Goal: Book appointment/travel/reservation

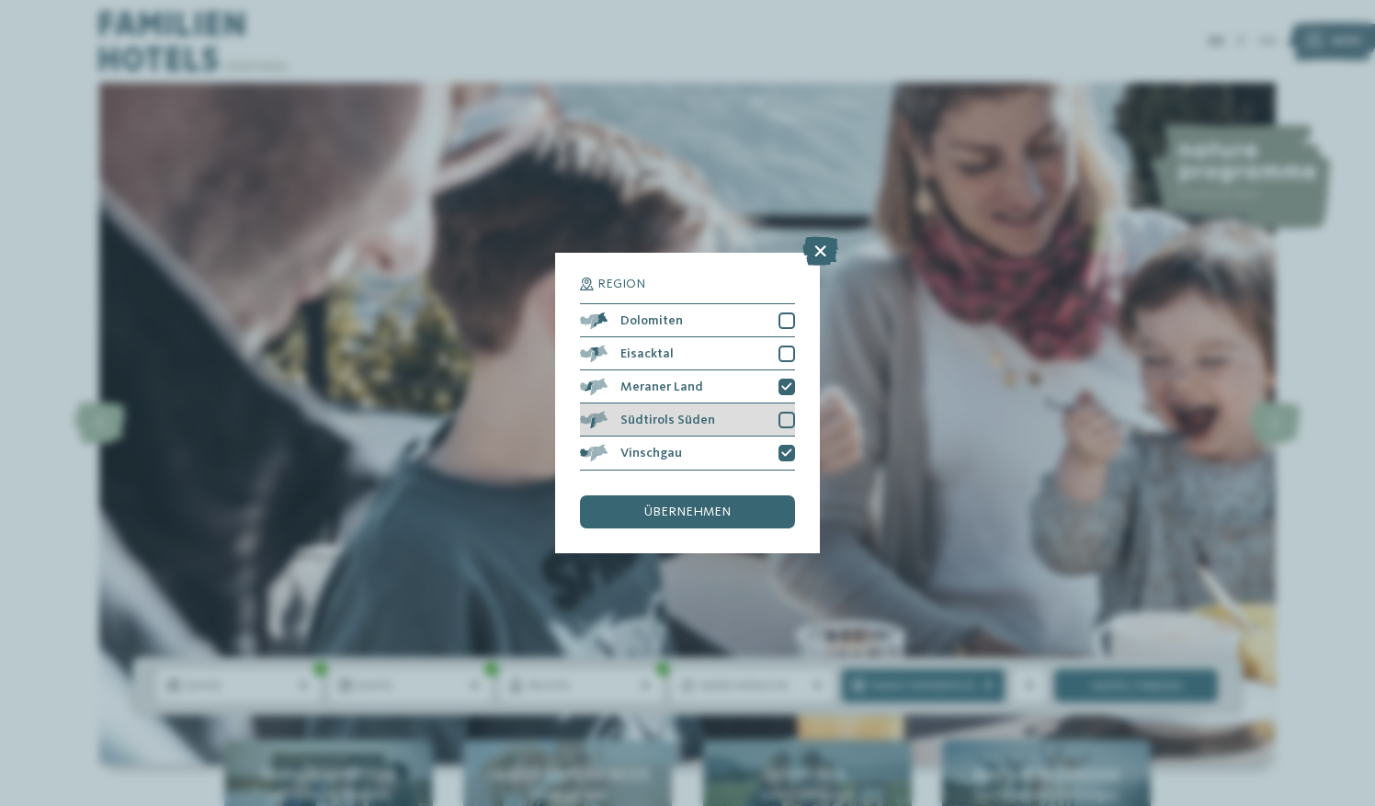
click at [702, 432] on div "Südtirols Süden" at bounding box center [687, 419] width 215 height 33
click at [722, 509] on span "übernehmen" at bounding box center [687, 511] width 86 height 13
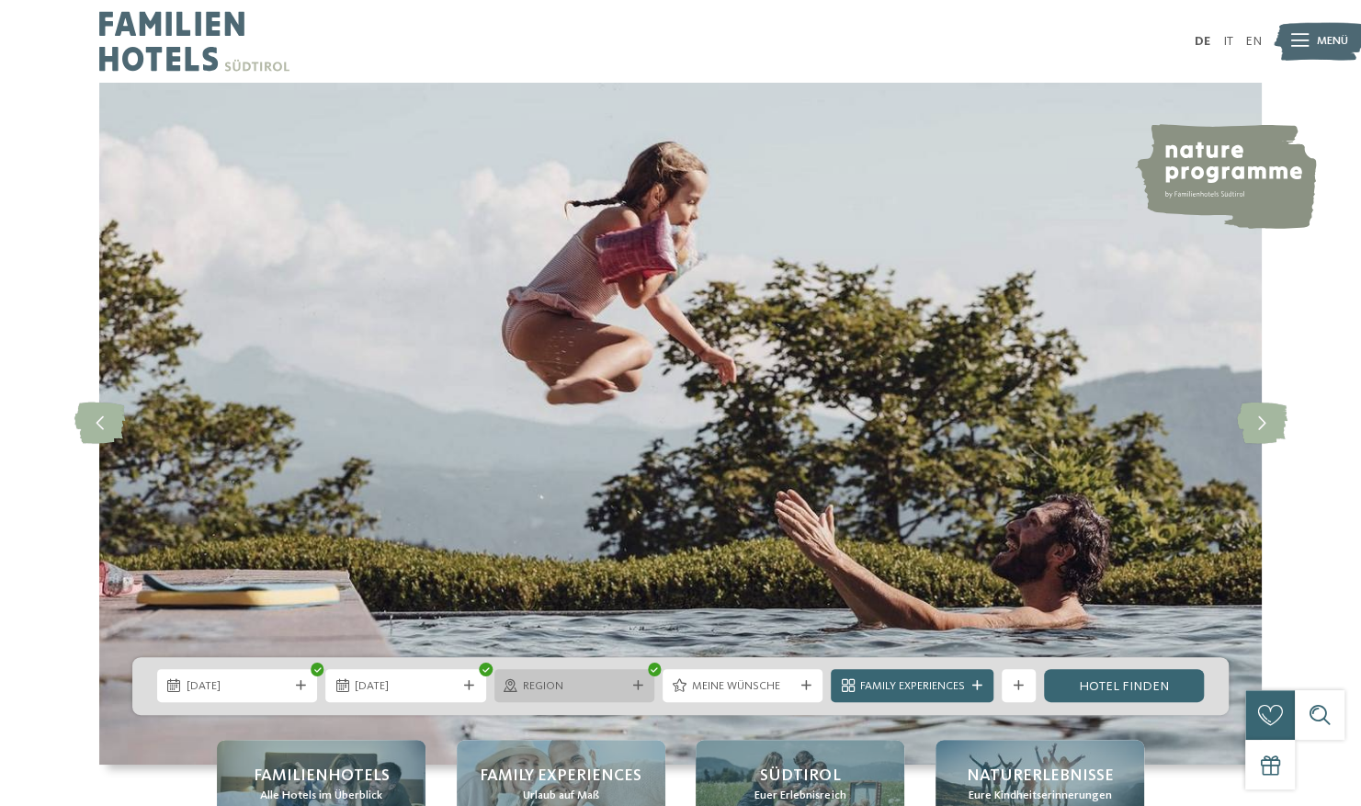
click at [569, 699] on div "Region" at bounding box center [574, 685] width 160 height 33
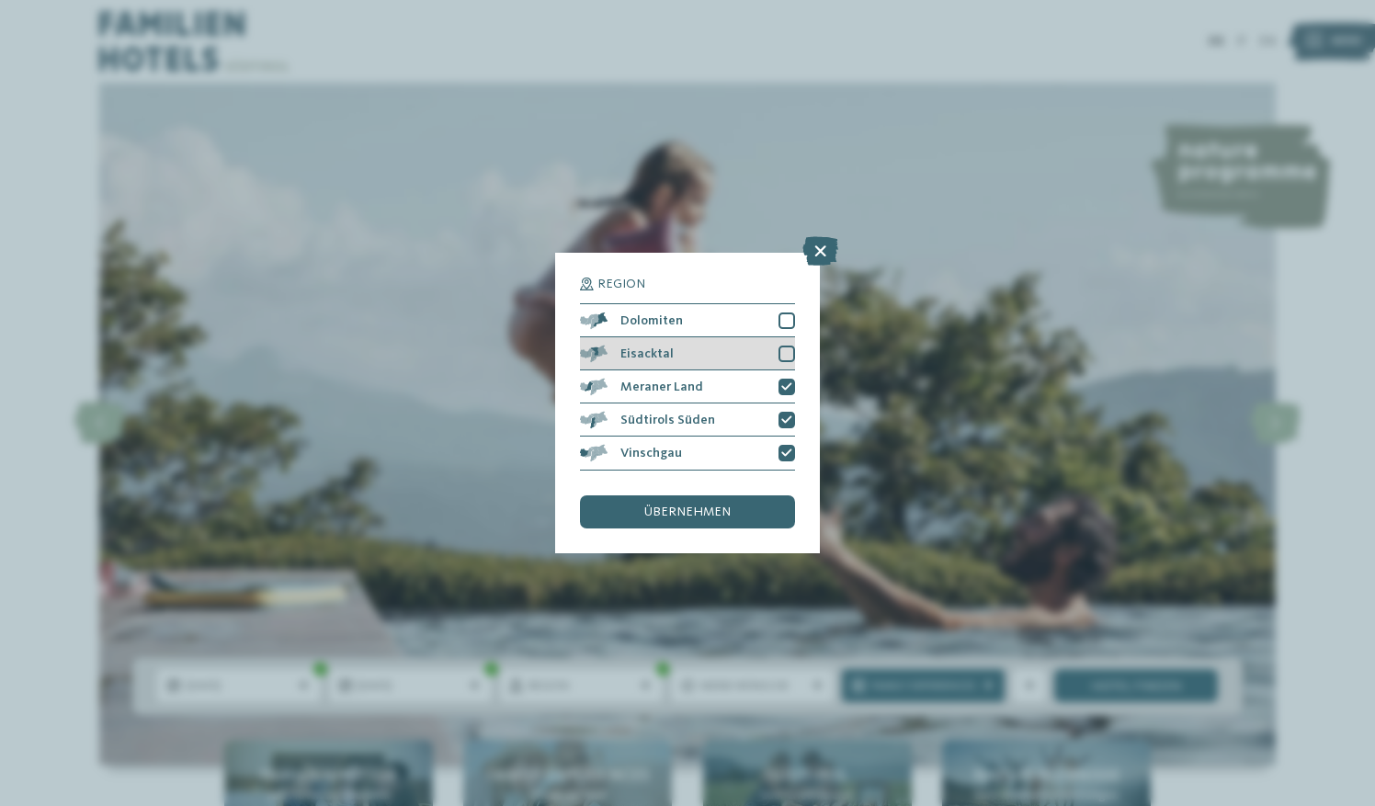
click at [785, 345] on div "Eisacktal" at bounding box center [687, 353] width 215 height 33
click at [779, 316] on div at bounding box center [786, 320] width 17 height 17
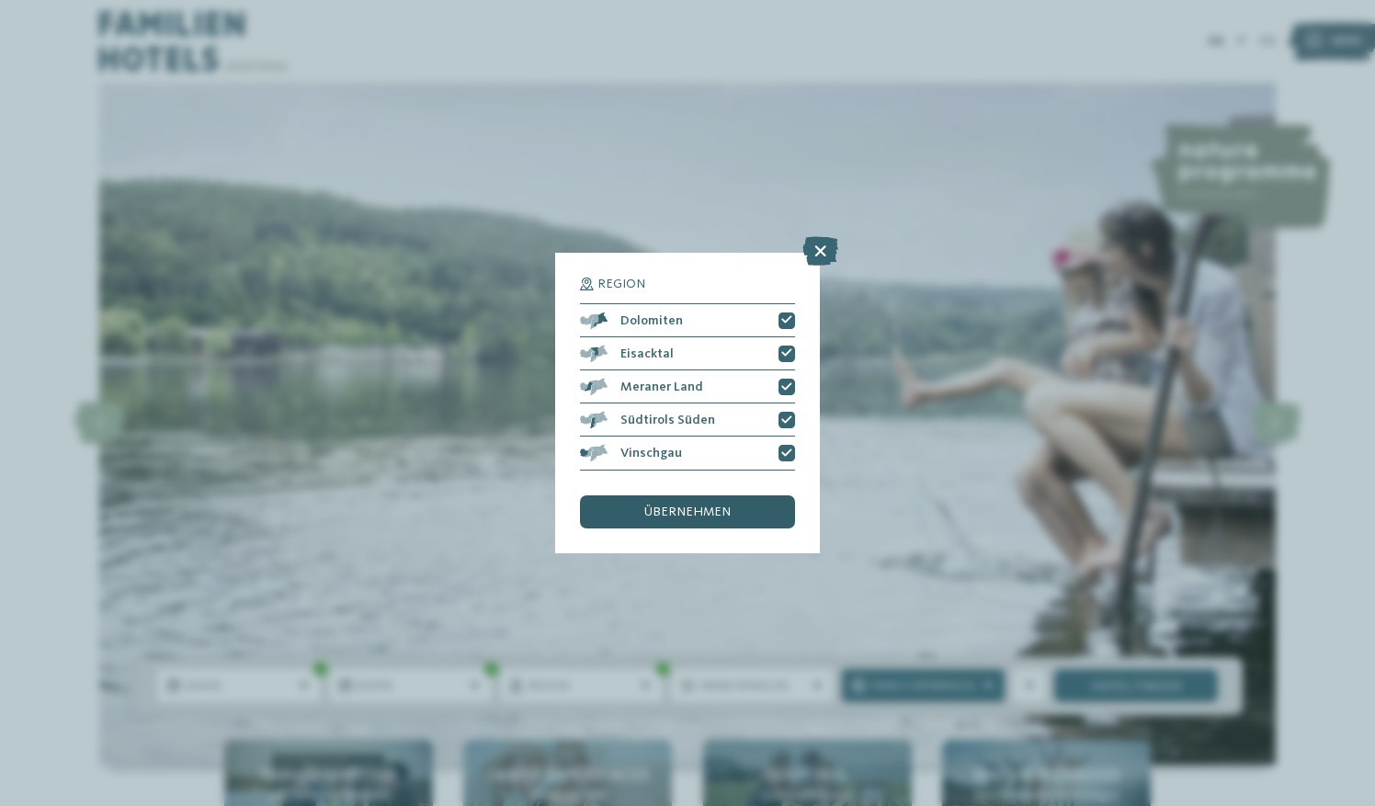
click at [699, 510] on span "übernehmen" at bounding box center [687, 511] width 86 height 13
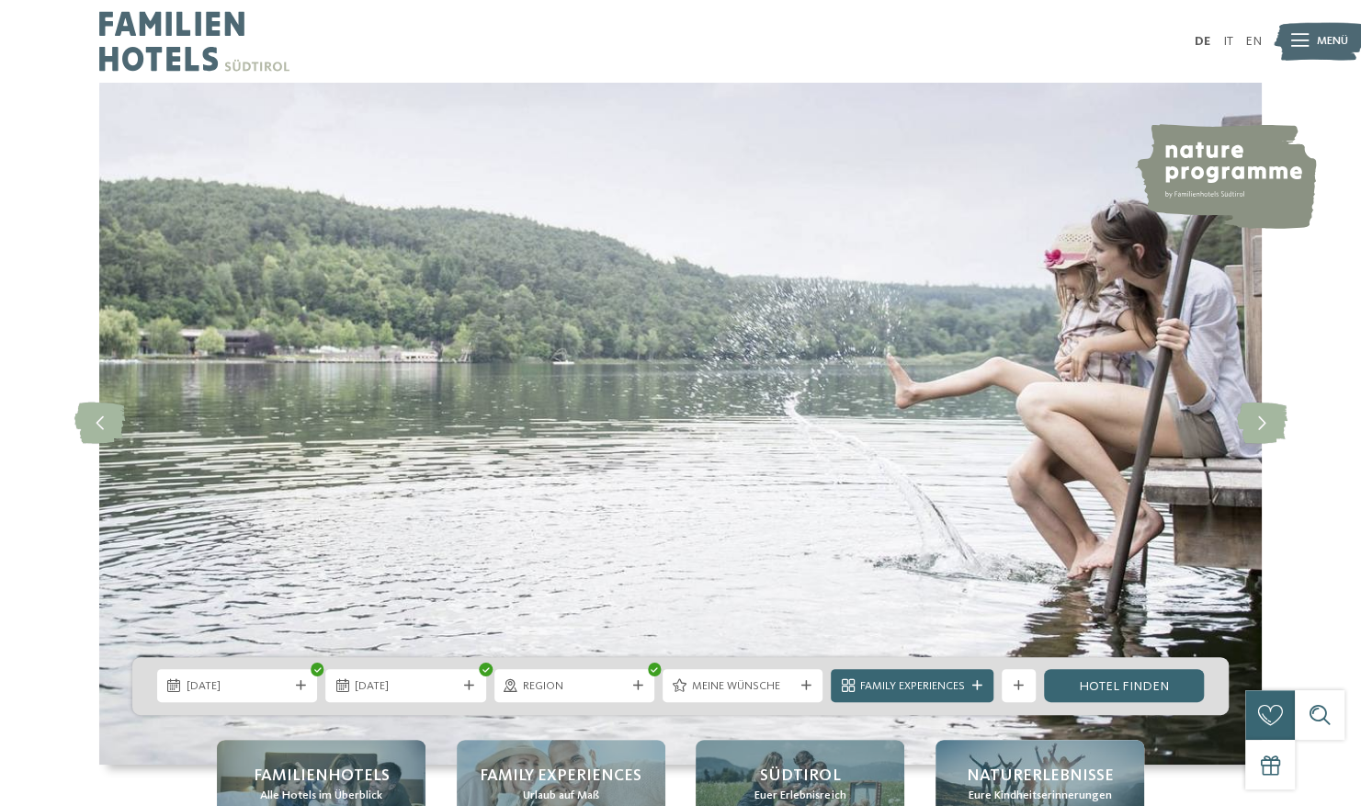
click at [702, 666] on div "25.10.2025 01.11.2025" at bounding box center [680, 686] width 1096 height 58
click at [703, 689] on span "Meine Wünsche" at bounding box center [743, 686] width 102 height 17
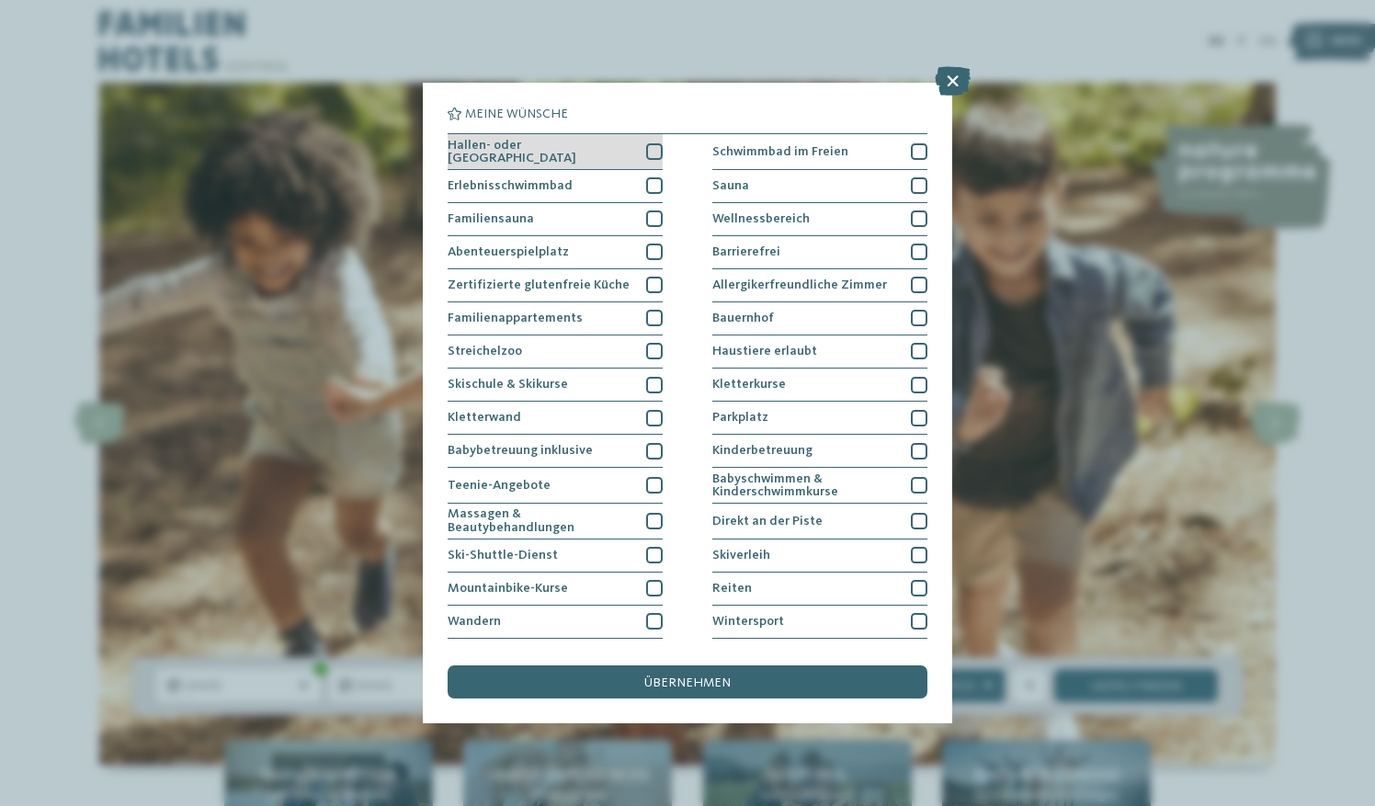
click at [651, 153] on div at bounding box center [654, 151] width 17 height 17
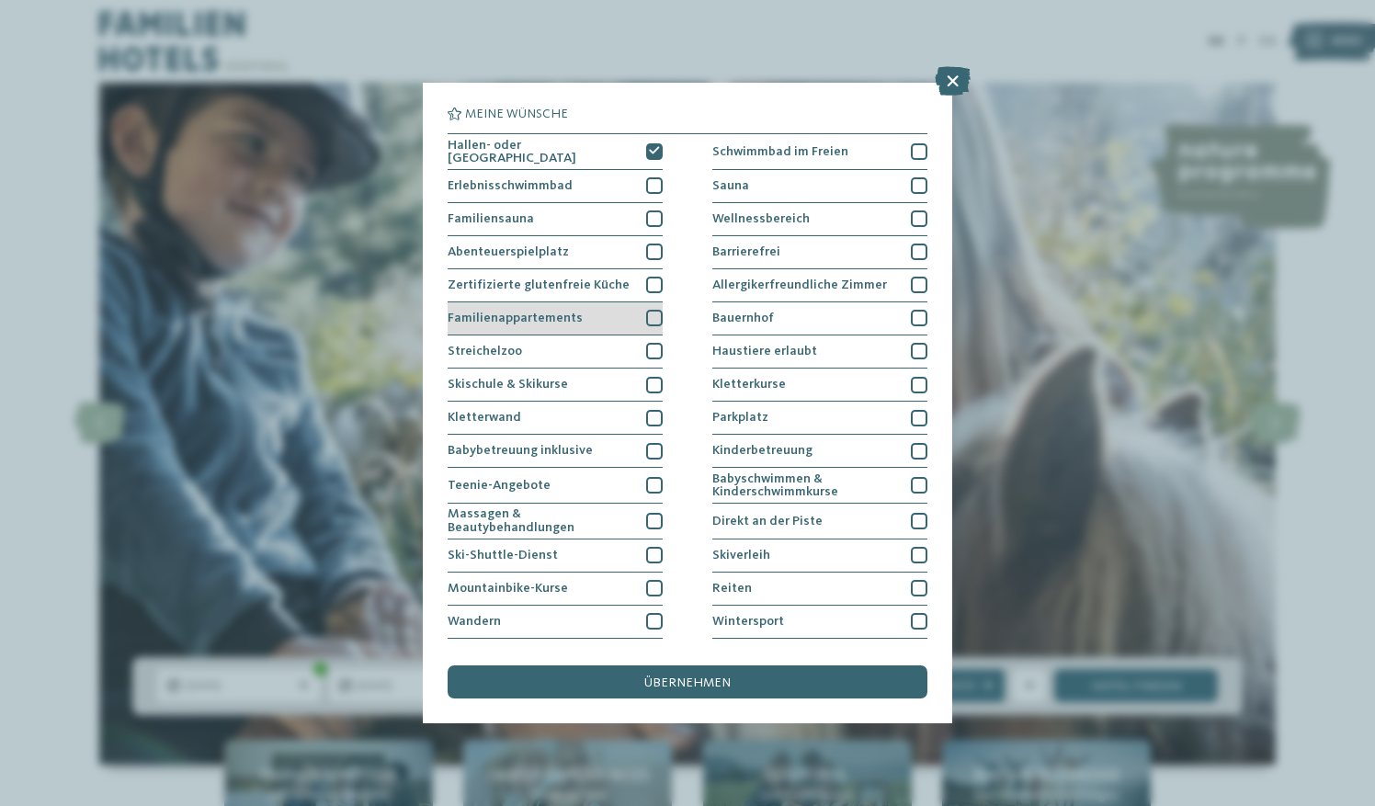
click at [651, 321] on div at bounding box center [654, 318] width 17 height 17
click at [653, 351] on div at bounding box center [654, 351] width 17 height 17
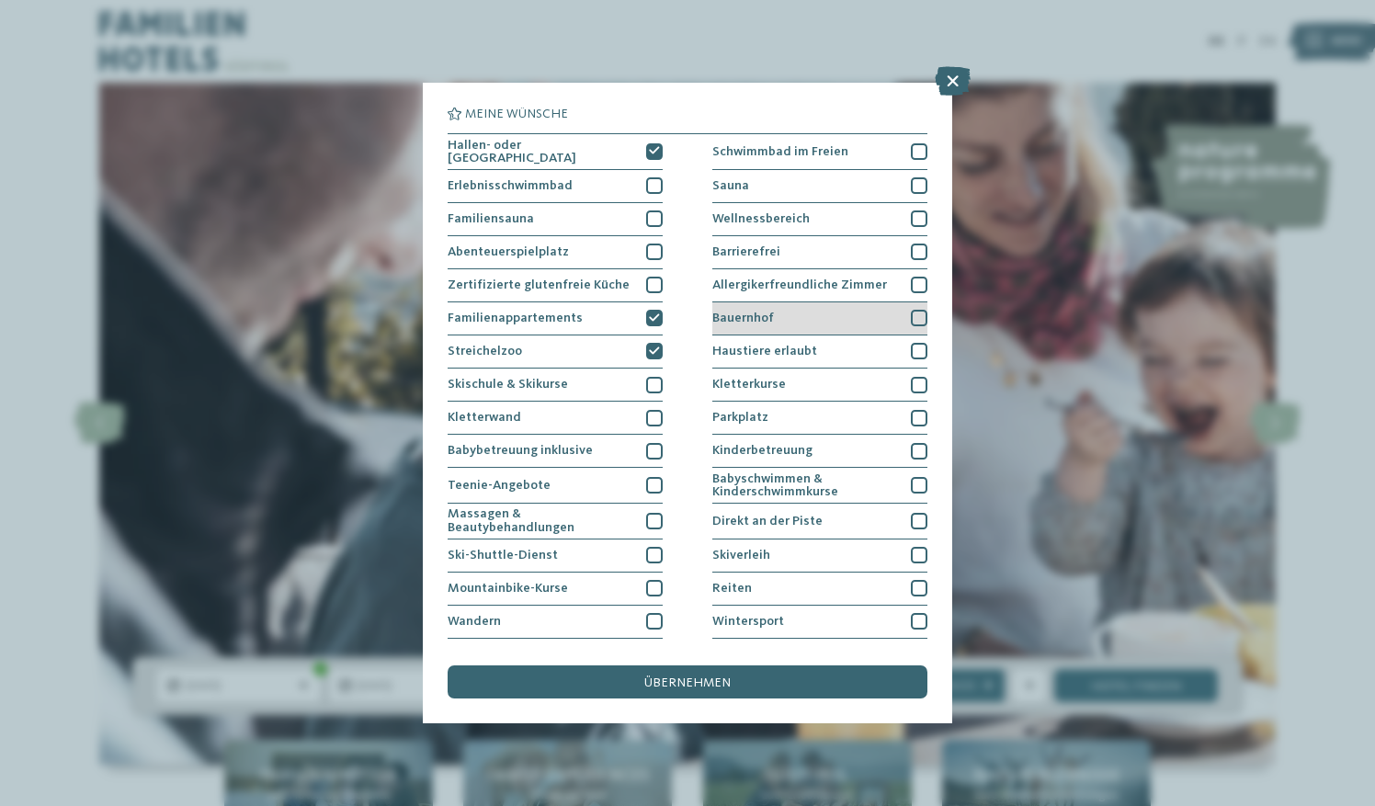
click at [911, 313] on div at bounding box center [919, 318] width 17 height 17
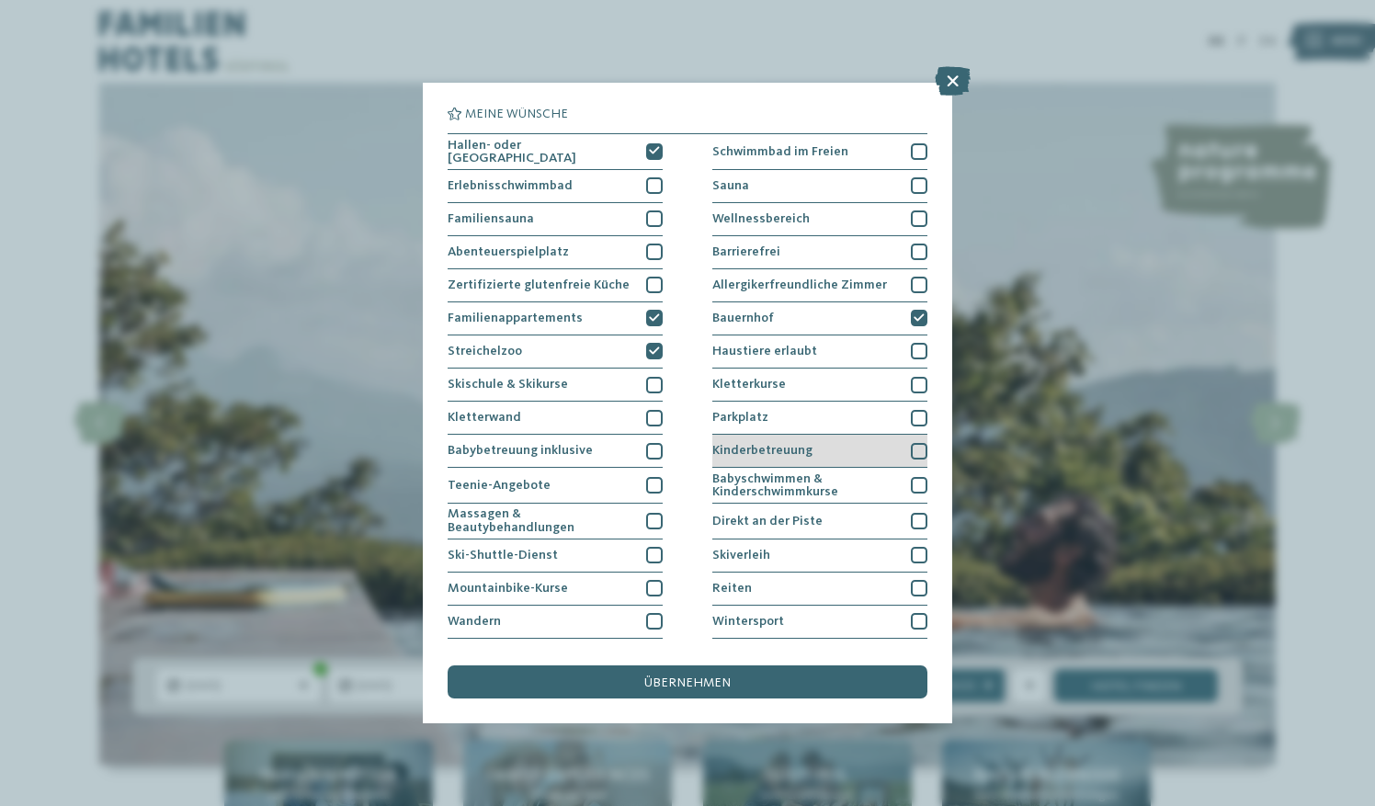
click at [878, 443] on div "Kinderbetreuung" at bounding box center [819, 451] width 215 height 33
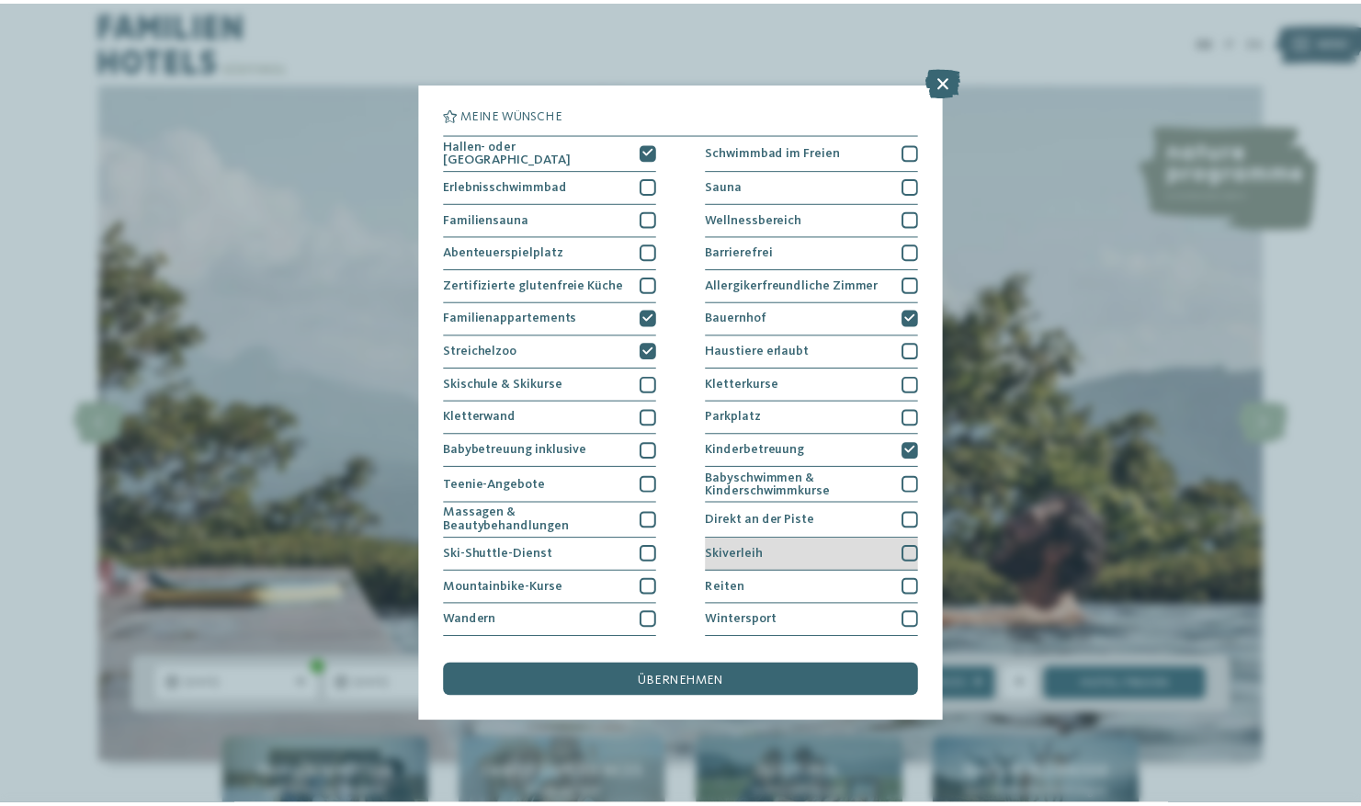
scroll to position [61, 0]
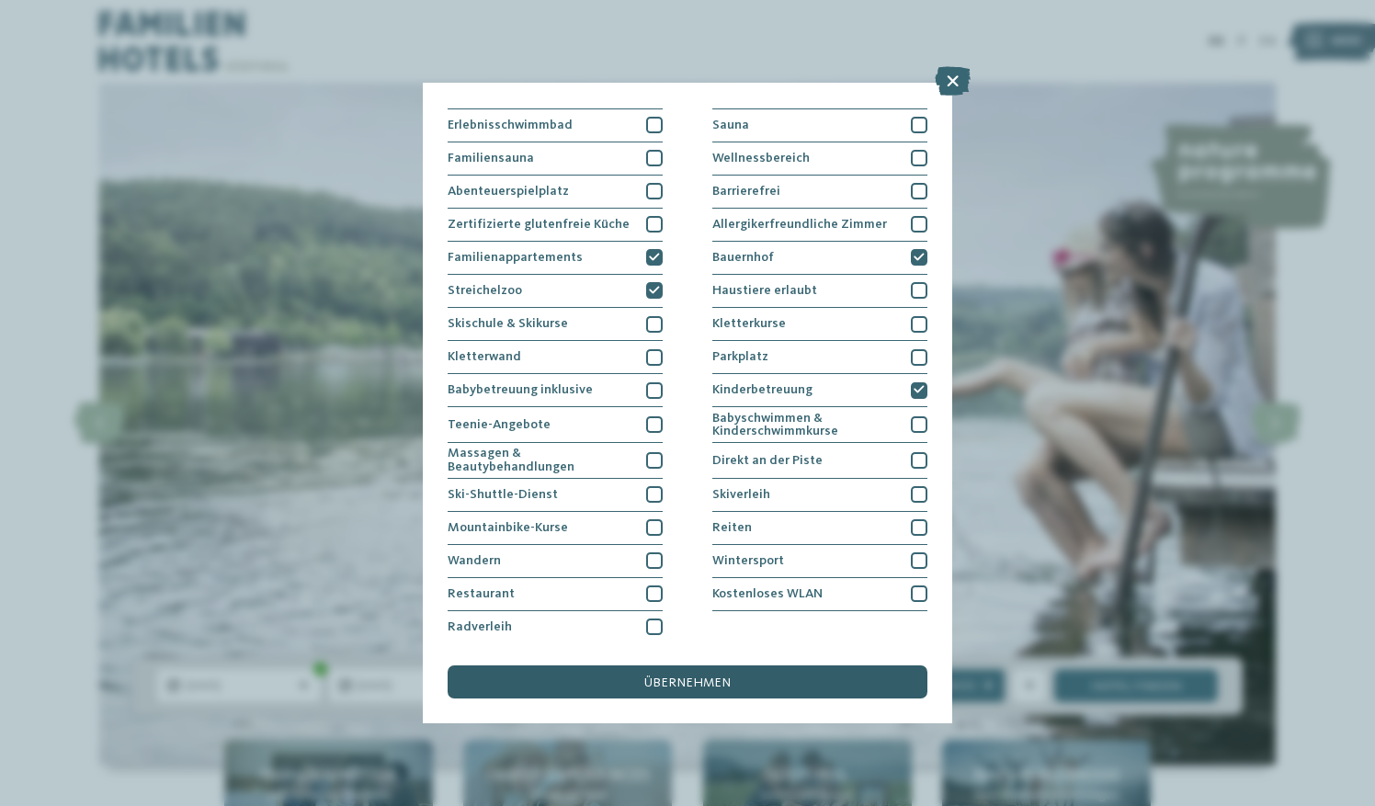
click at [713, 695] on div "übernehmen" at bounding box center [687, 681] width 480 height 33
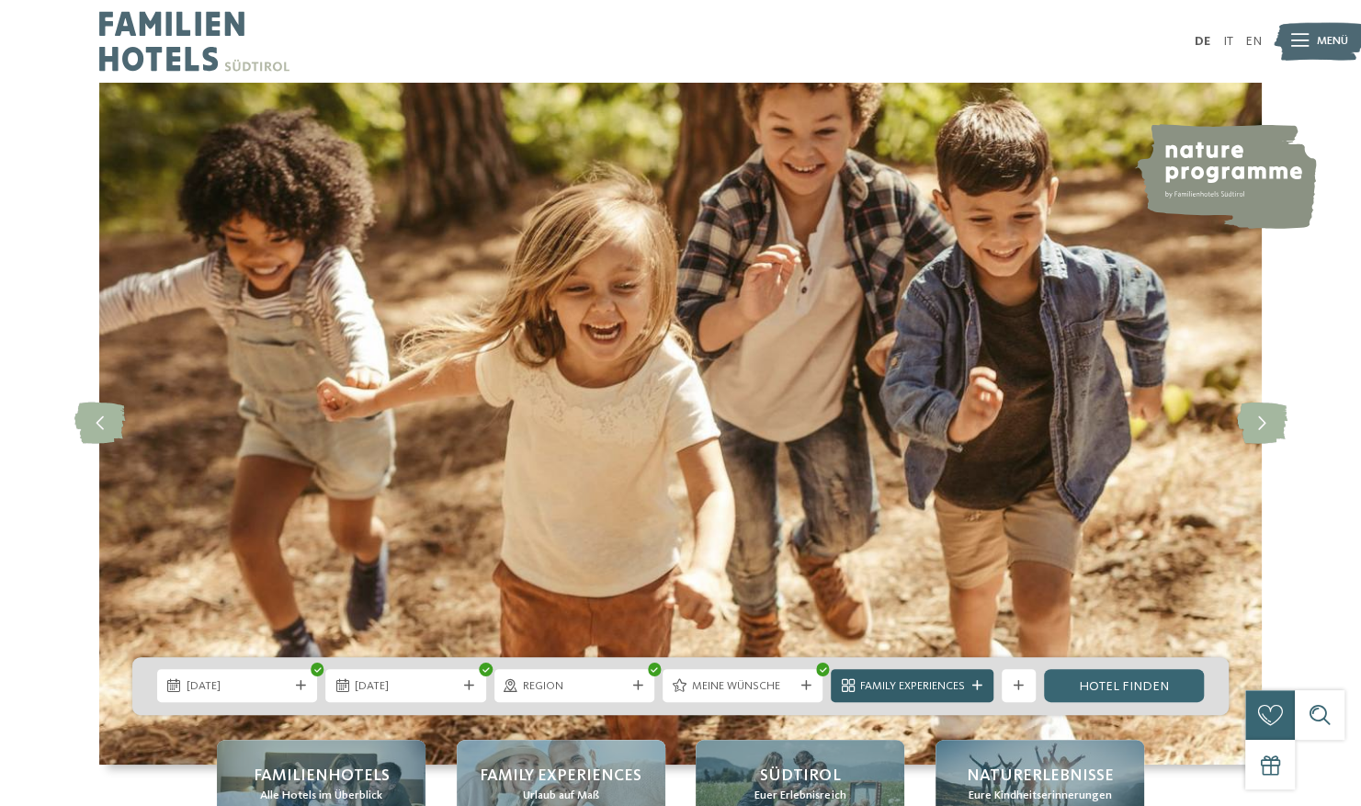
click at [919, 685] on span "Family Experiences" at bounding box center [912, 686] width 105 height 17
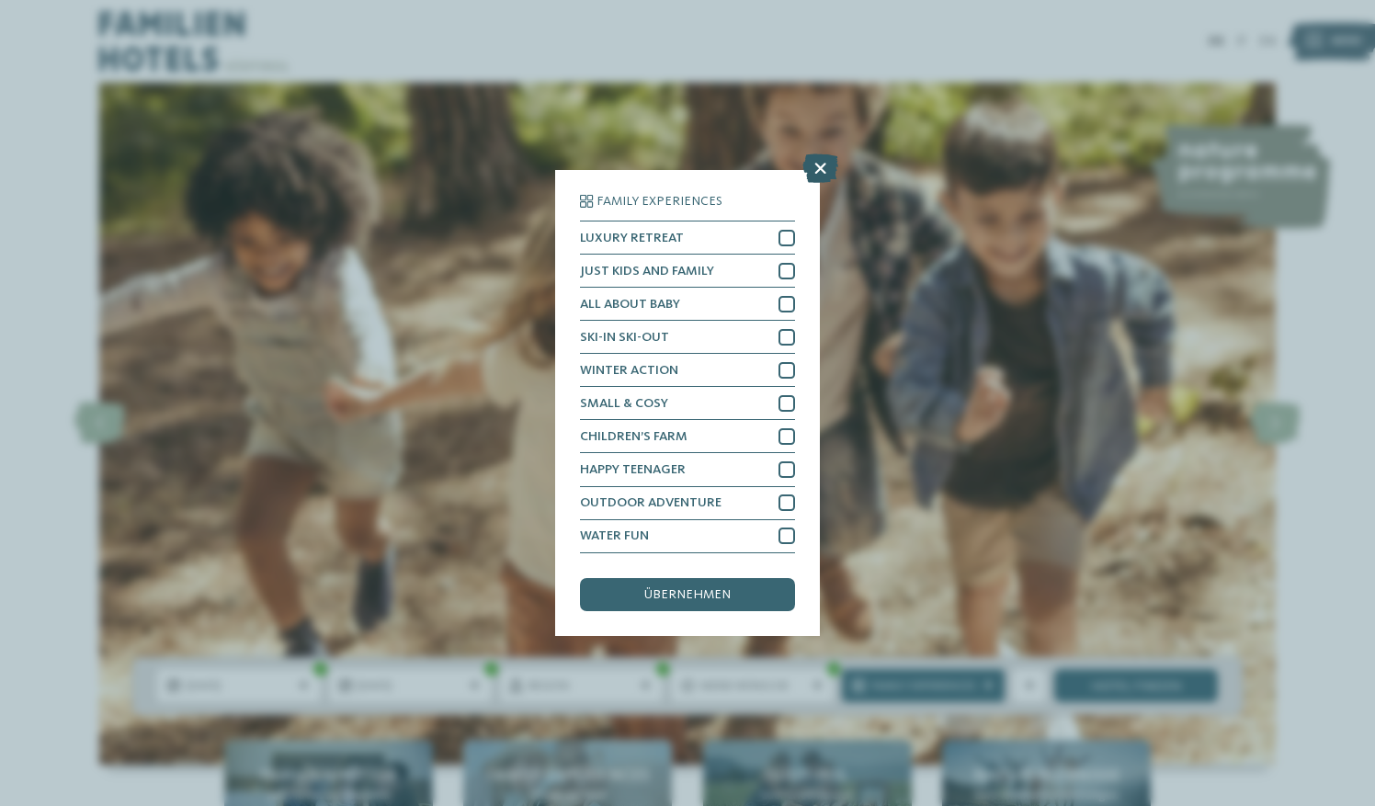
click at [819, 169] on icon at bounding box center [820, 168] width 36 height 29
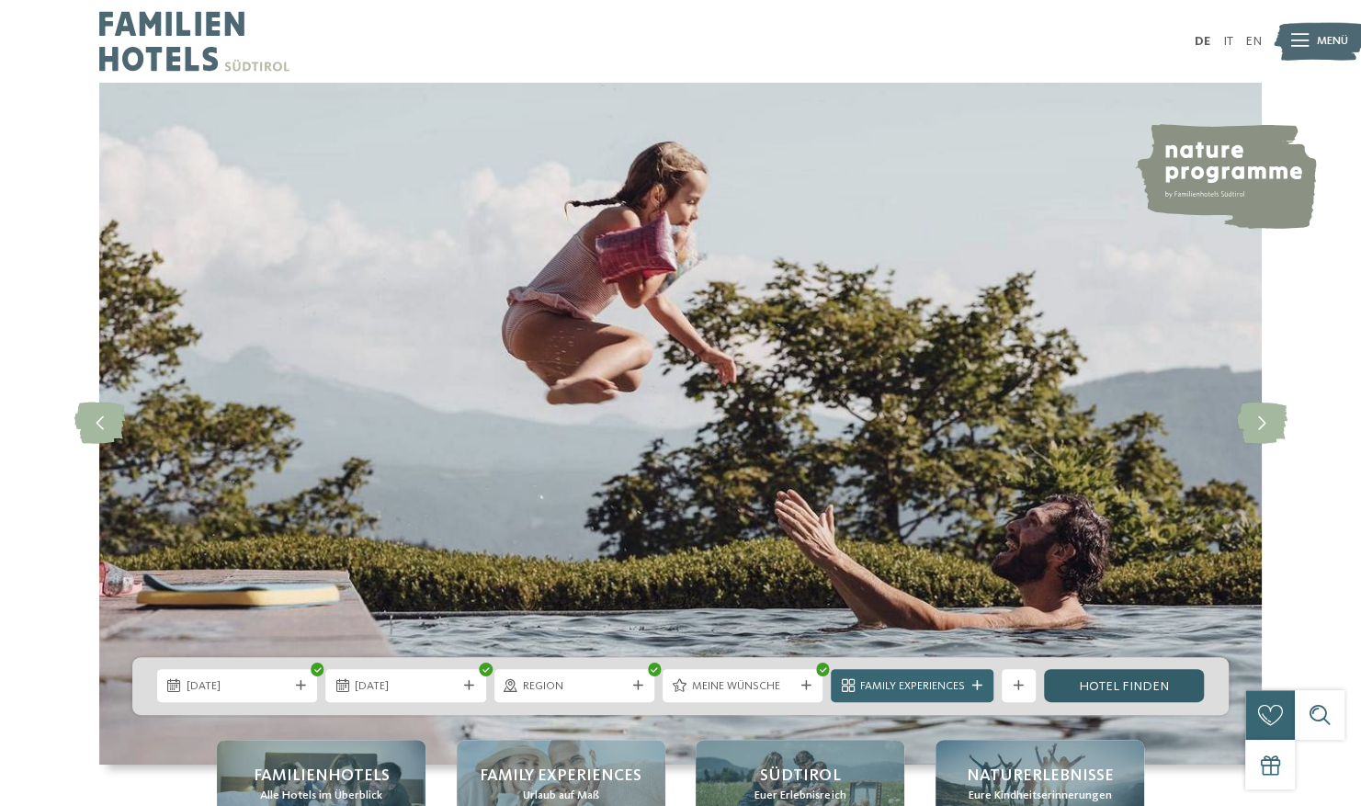
click at [1081, 686] on link "Hotel finden" at bounding box center [1124, 685] width 160 height 33
click at [1095, 685] on link "Hotel finden" at bounding box center [1124, 685] width 160 height 33
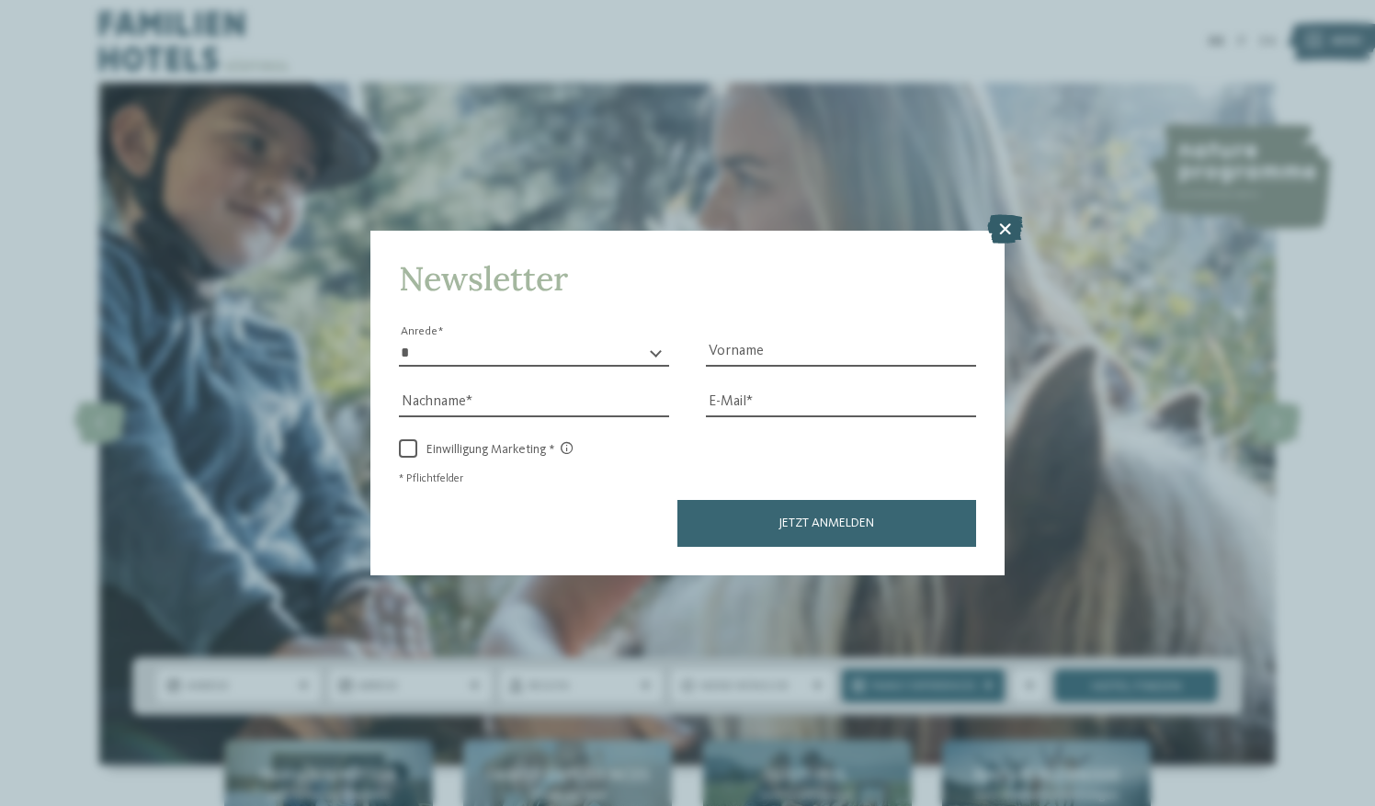
click at [1004, 232] on icon at bounding box center [1005, 228] width 36 height 29
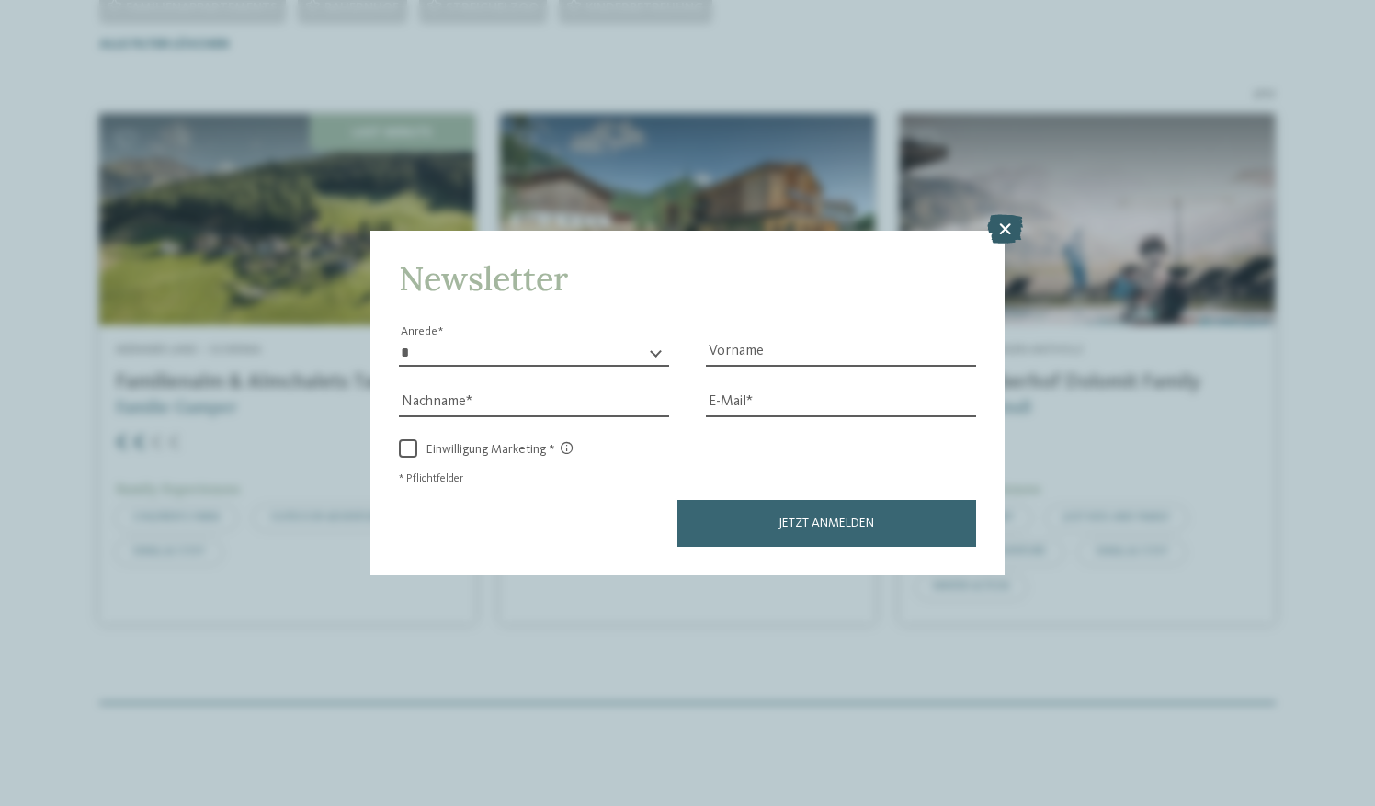
click at [1013, 228] on icon at bounding box center [1005, 228] width 36 height 29
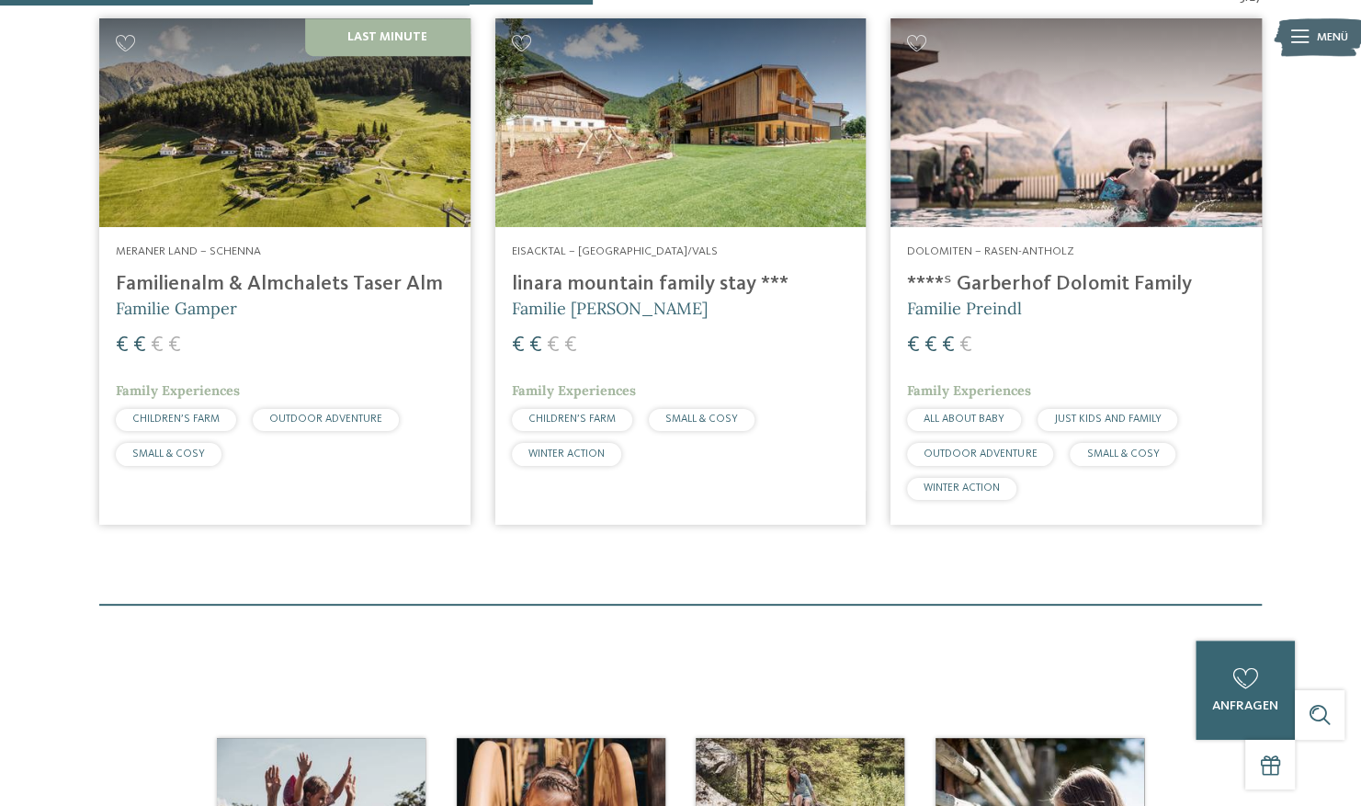
scroll to position [595, 0]
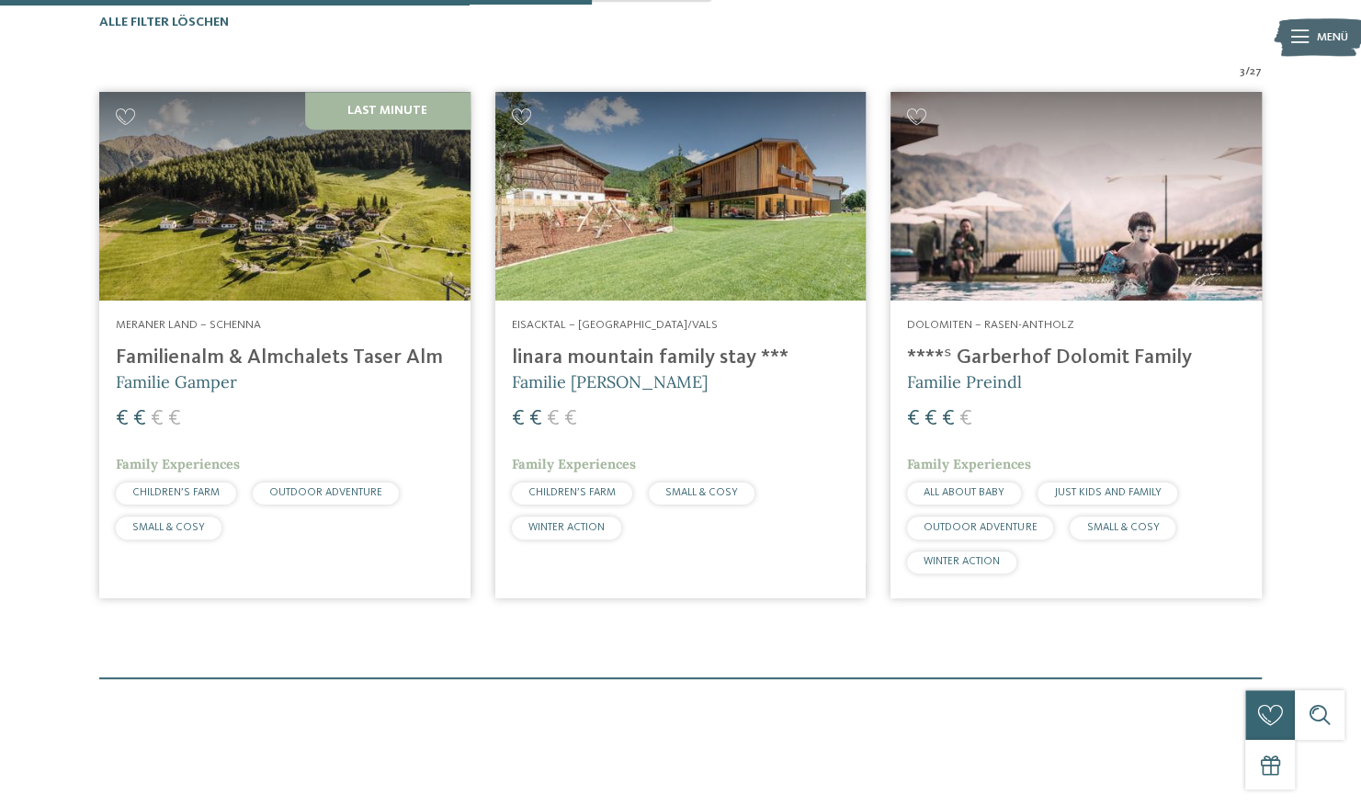
click at [577, 263] on img at bounding box center [680, 196] width 371 height 209
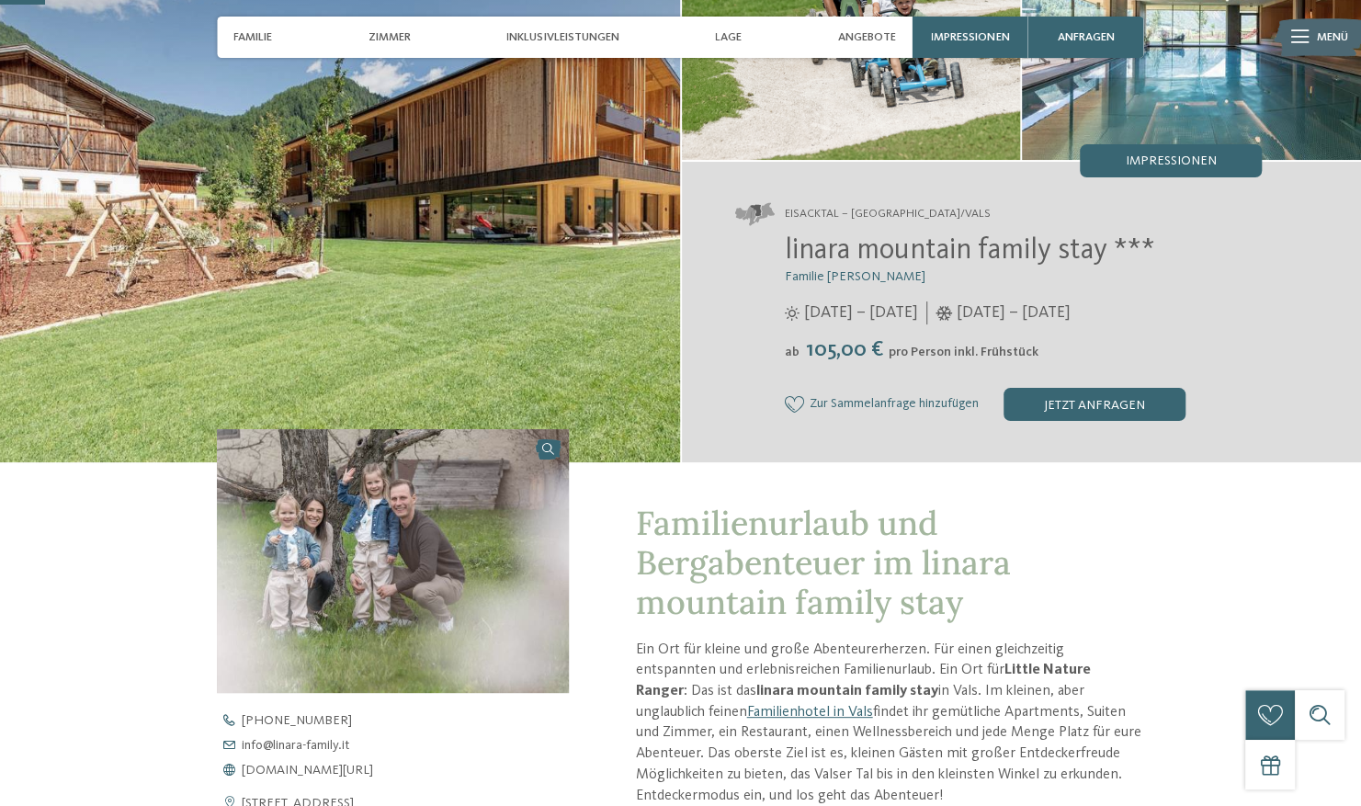
scroll to position [178, 0]
